Goal: Task Accomplishment & Management: Manage account settings

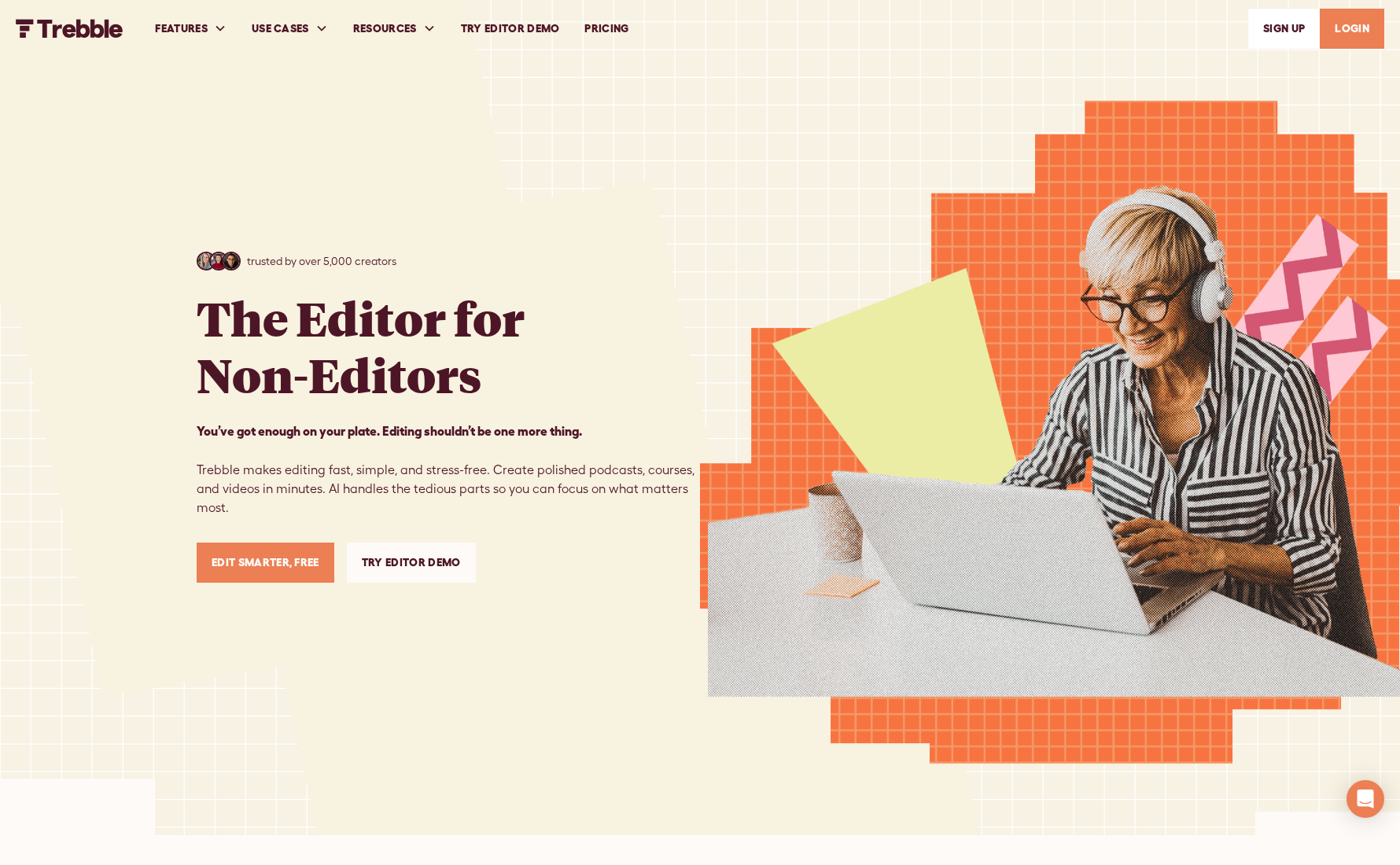
click at [1355, 31] on link "LOGIN" at bounding box center [1351, 28] width 64 height 40
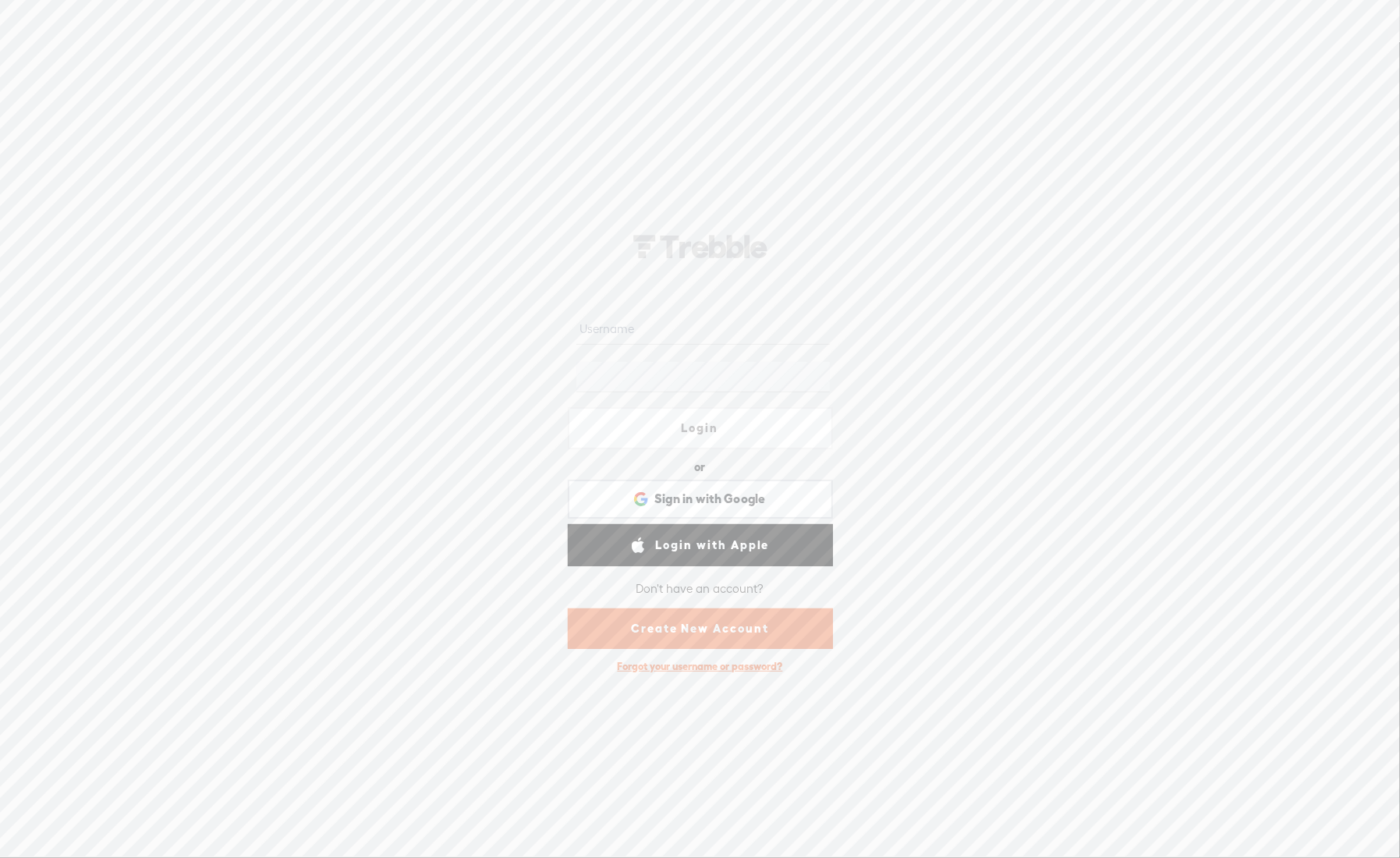
click at [736, 322] on input "text" at bounding box center [702, 329] width 253 height 30
click at [1023, 344] on div "Login or Login with Facebook Sign in with Google Sign in with Google. Opens in …" at bounding box center [700, 449] width 1400 height 816
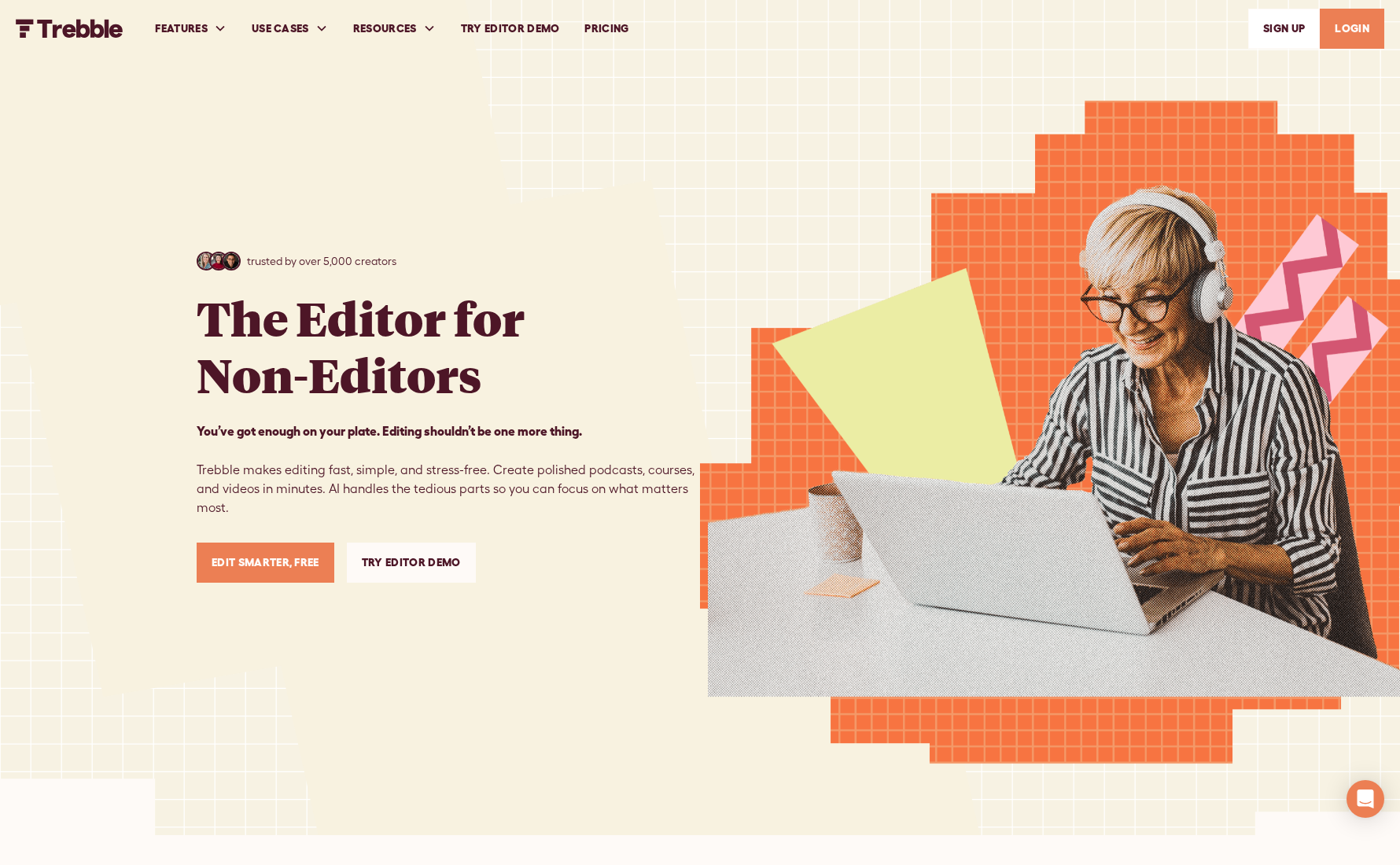
click at [1345, 31] on link "LOGIN" at bounding box center [1351, 28] width 64 height 40
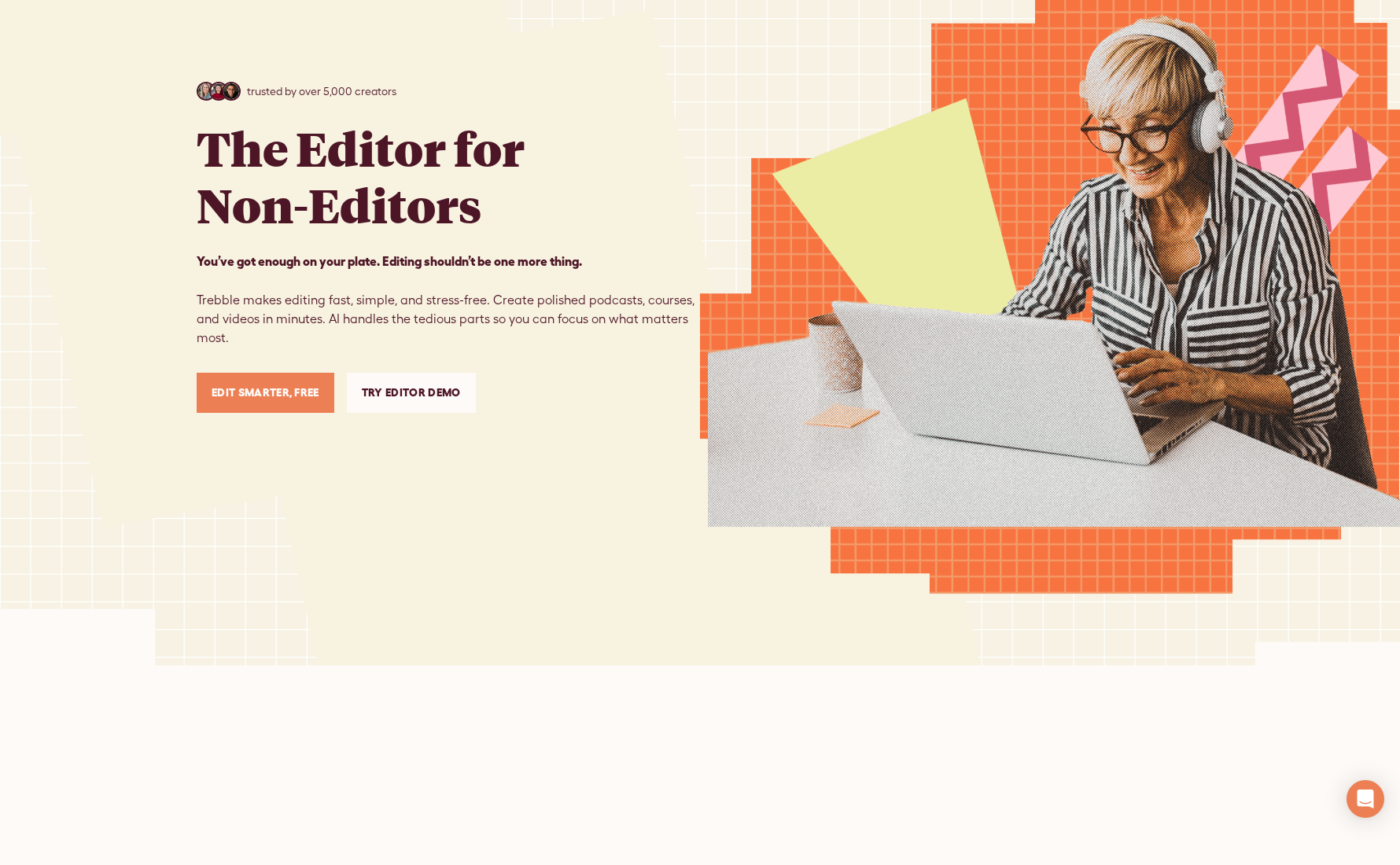
scroll to position [236, 0]
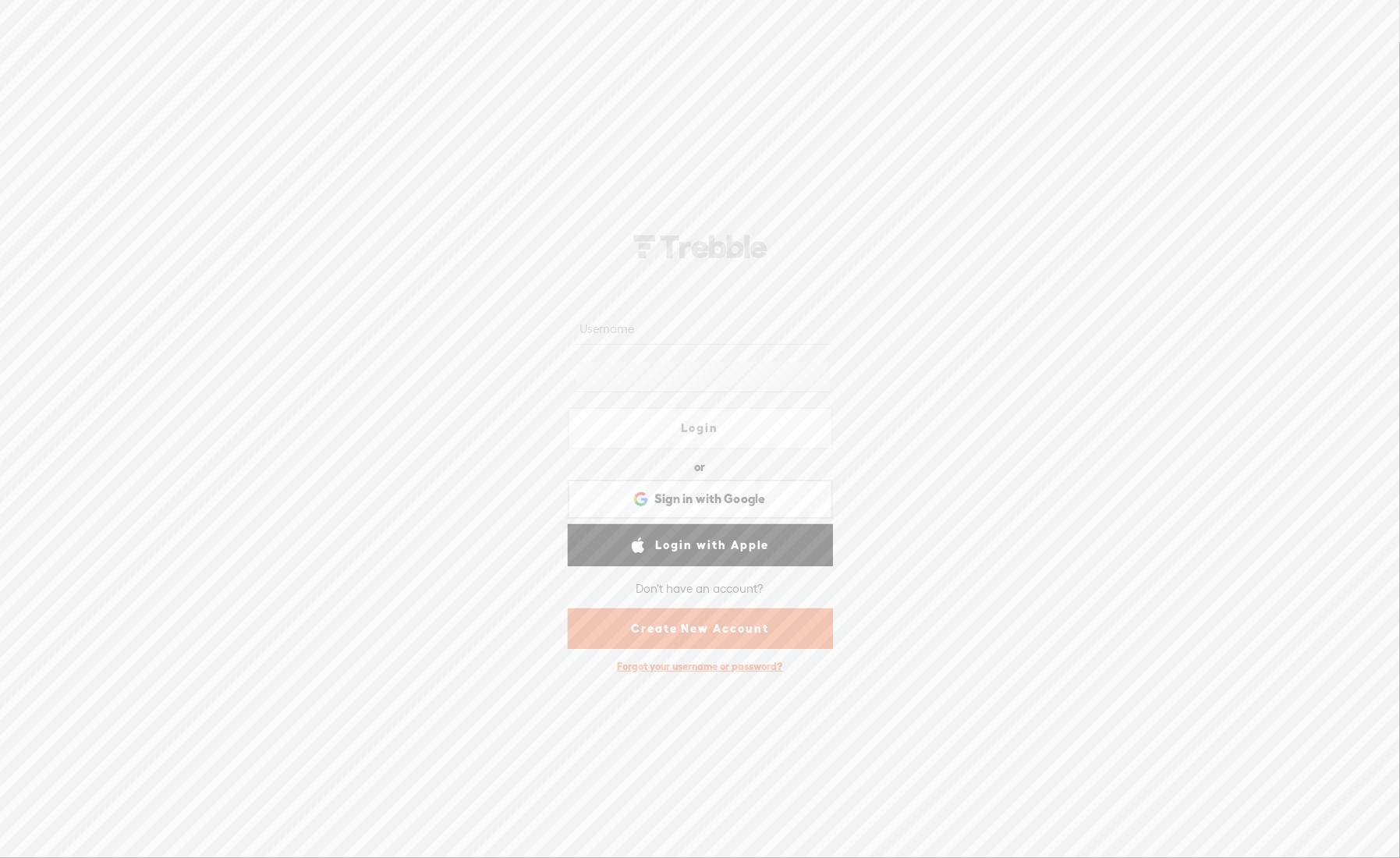
click at [655, 344] on input "text" at bounding box center [702, 329] width 253 height 30
click at [676, 497] on span "Sign in with Google" at bounding box center [710, 499] width 111 height 17
click at [676, 322] on input "text" at bounding box center [702, 329] width 253 height 30
click at [576, 333] on protonpass-control-bde3 at bounding box center [576, 329] width 0 height 13
